Goal: Task Accomplishment & Management: Manage account settings

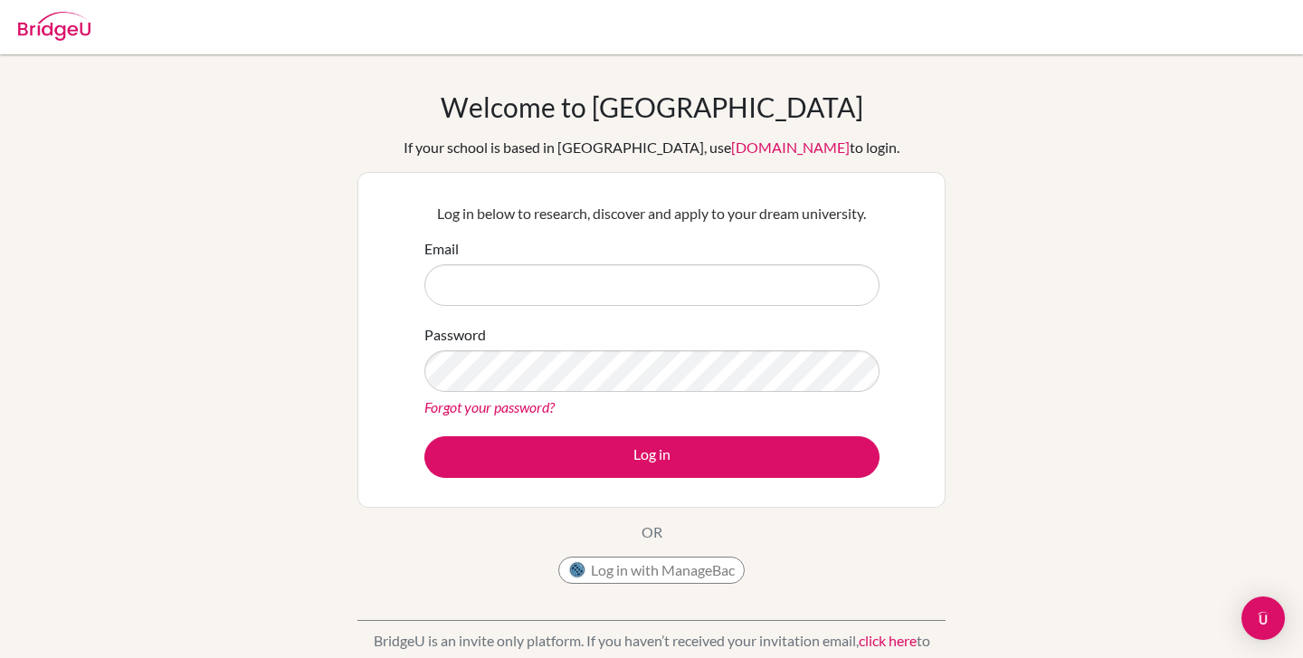
click at [558, 291] on input "Email" at bounding box center [652, 285] width 455 height 42
type input "[EMAIL_ADDRESS][DOMAIN_NAME]"
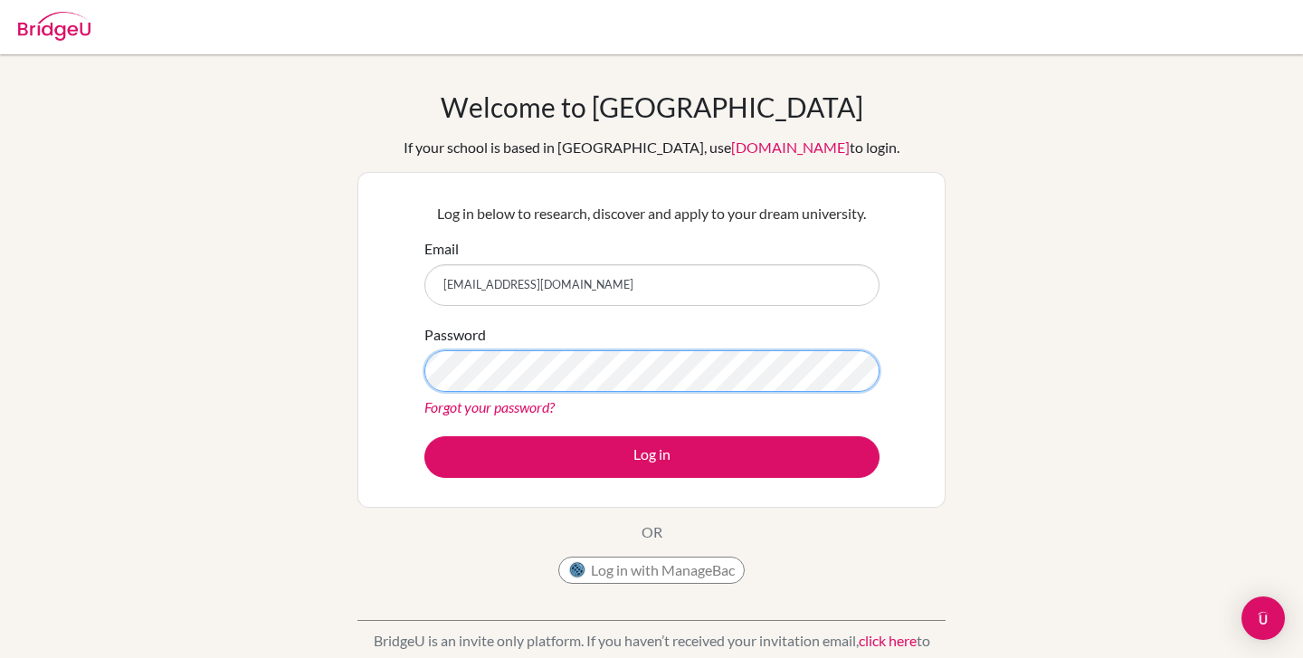
click at [425, 436] on button "Log in" at bounding box center [652, 457] width 455 height 42
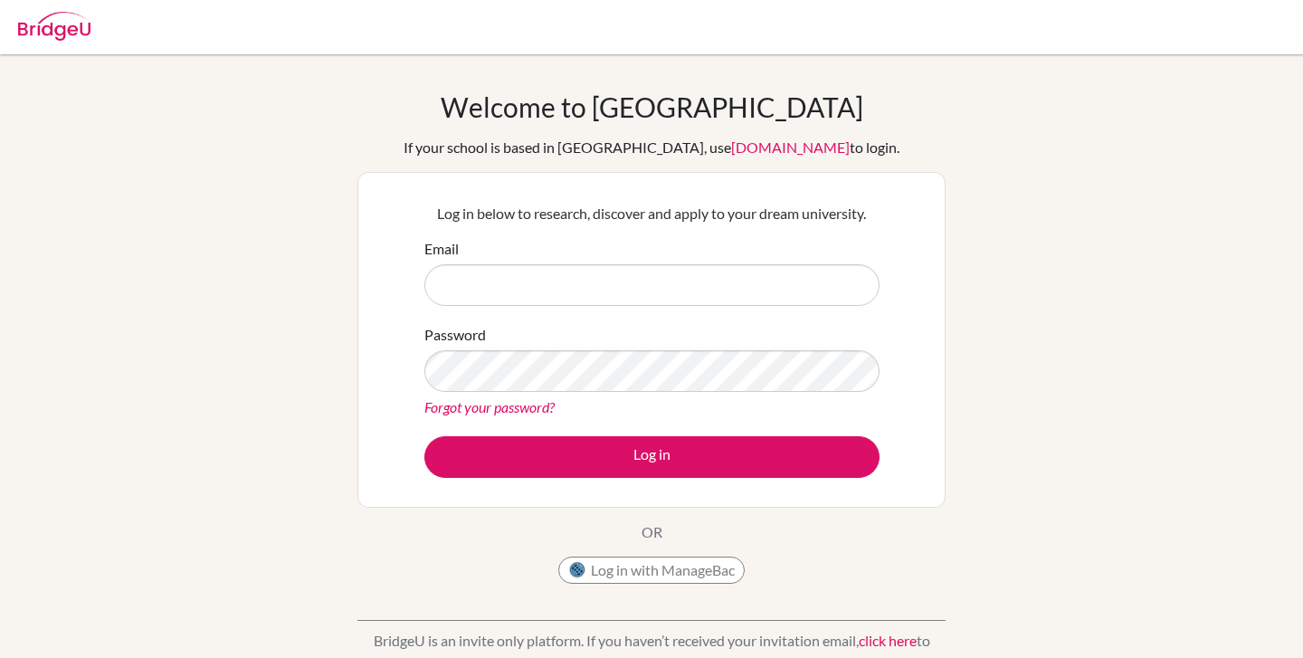
click at [523, 296] on input "Email" at bounding box center [652, 285] width 455 height 42
type input "[EMAIL_ADDRESS][DOMAIN_NAME]"
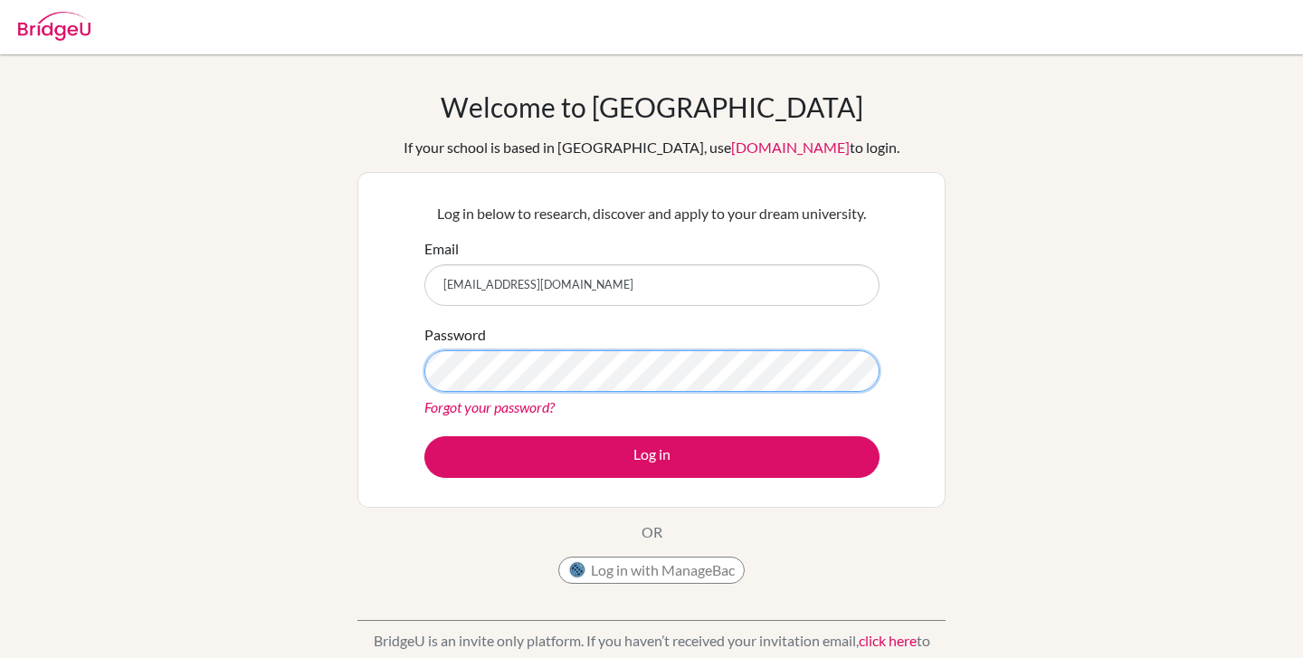
click at [425, 436] on button "Log in" at bounding box center [652, 457] width 455 height 42
